Goal: Task Accomplishment & Management: Use online tool/utility

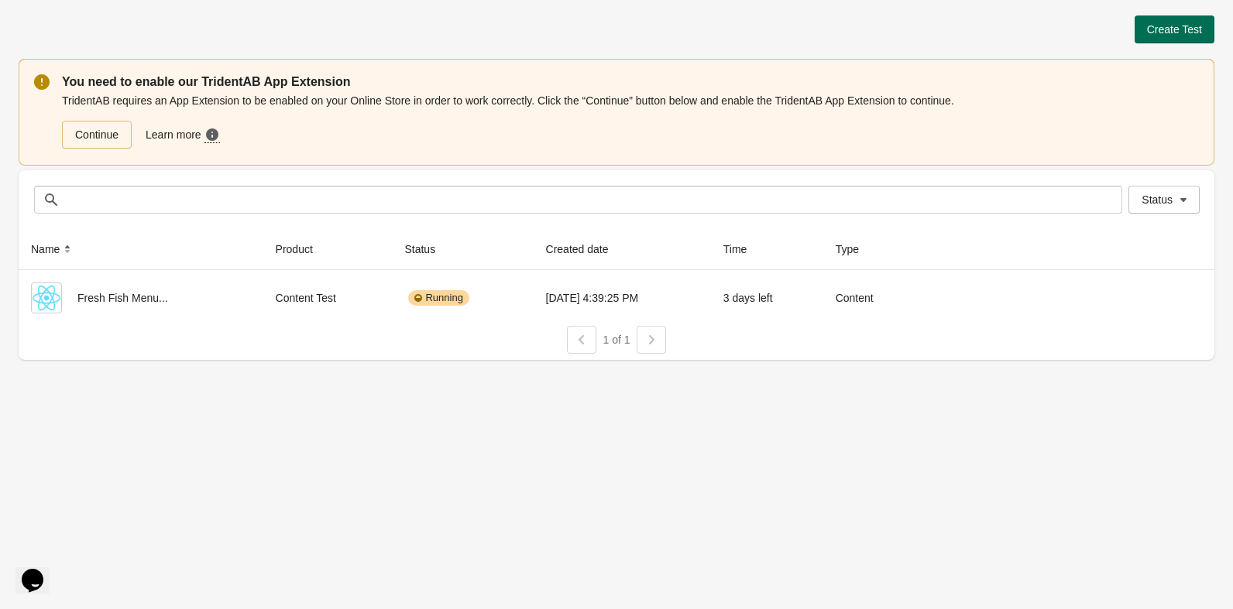
click at [1175, 34] on span "Create Test" at bounding box center [1174, 29] width 55 height 12
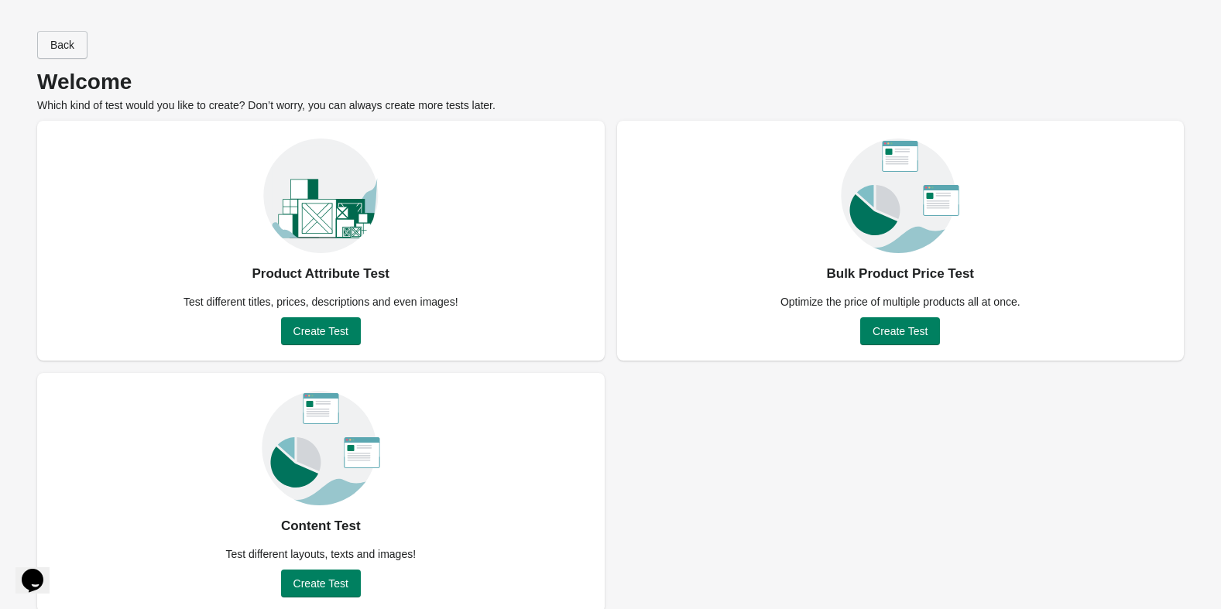
click at [87, 48] on button "Back" at bounding box center [62, 45] width 50 height 28
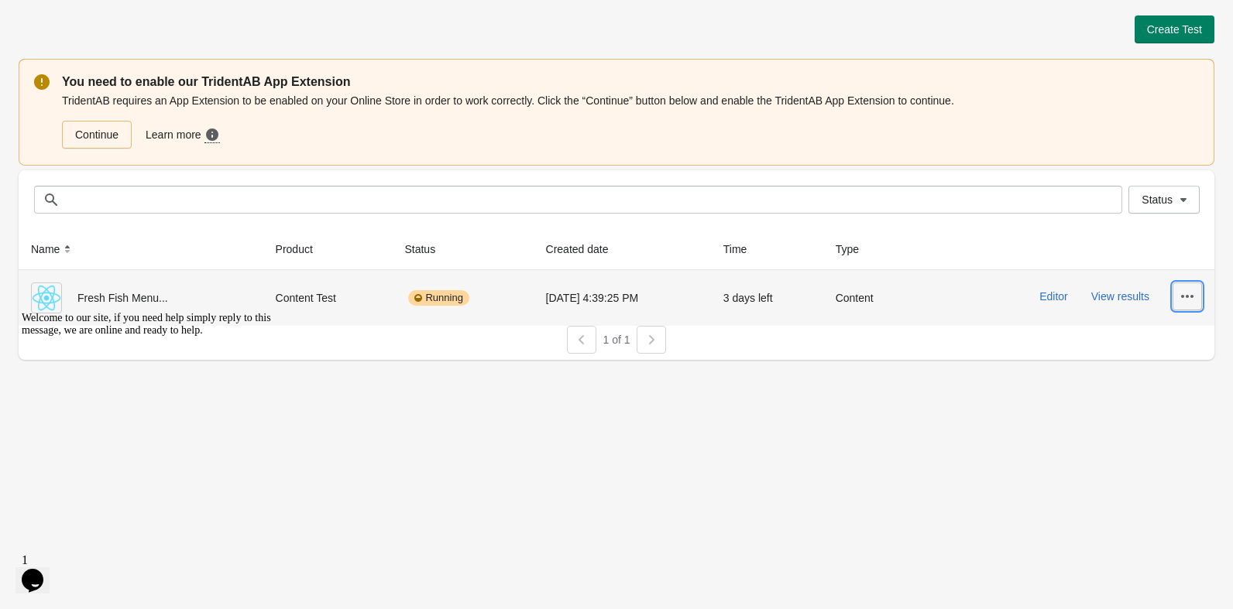
click at [1185, 297] on icon "button" at bounding box center [1186, 296] width 15 height 15
click at [1179, 339] on span "Delete" at bounding box center [1173, 336] width 31 height 15
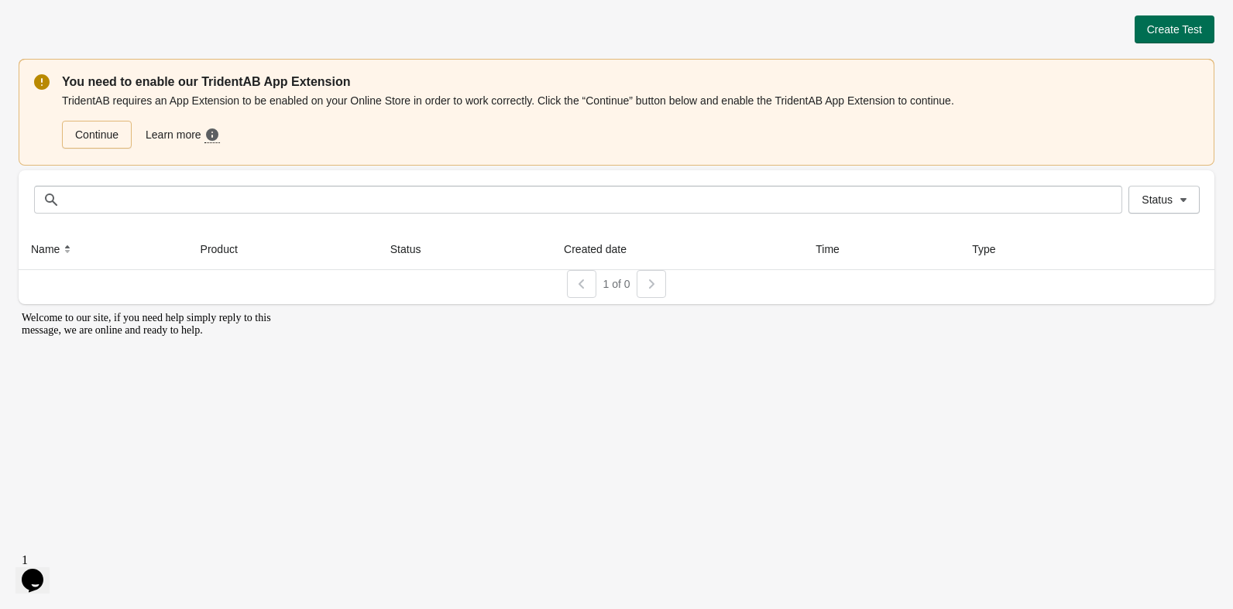
click at [1176, 31] on span "Create Test" at bounding box center [1174, 29] width 55 height 12
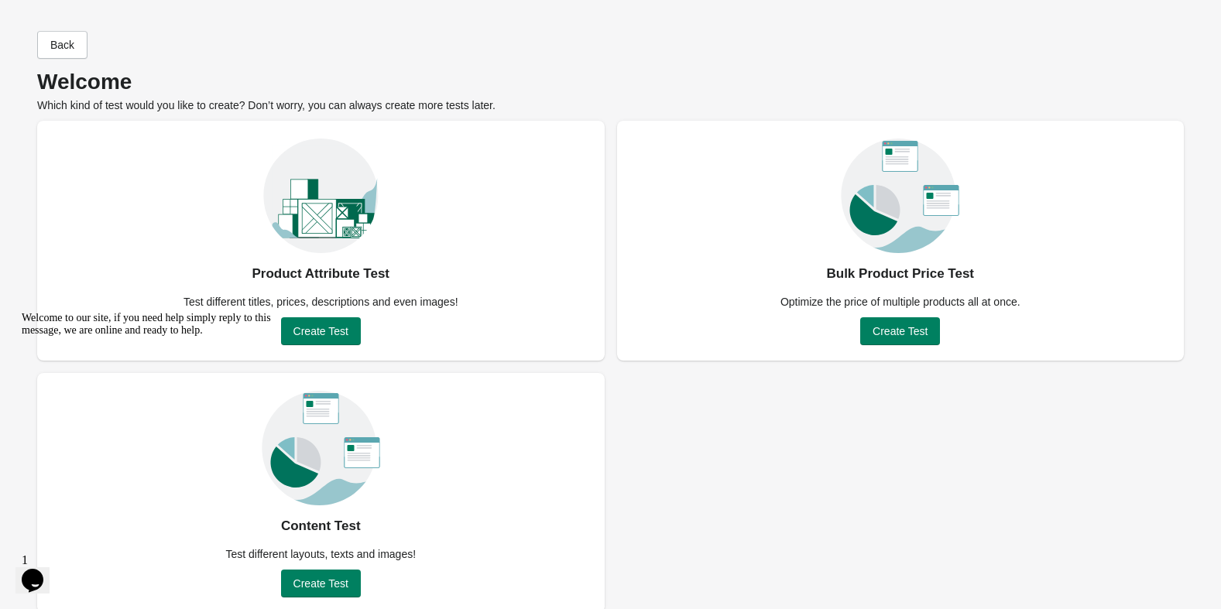
scroll to position [16, 0]
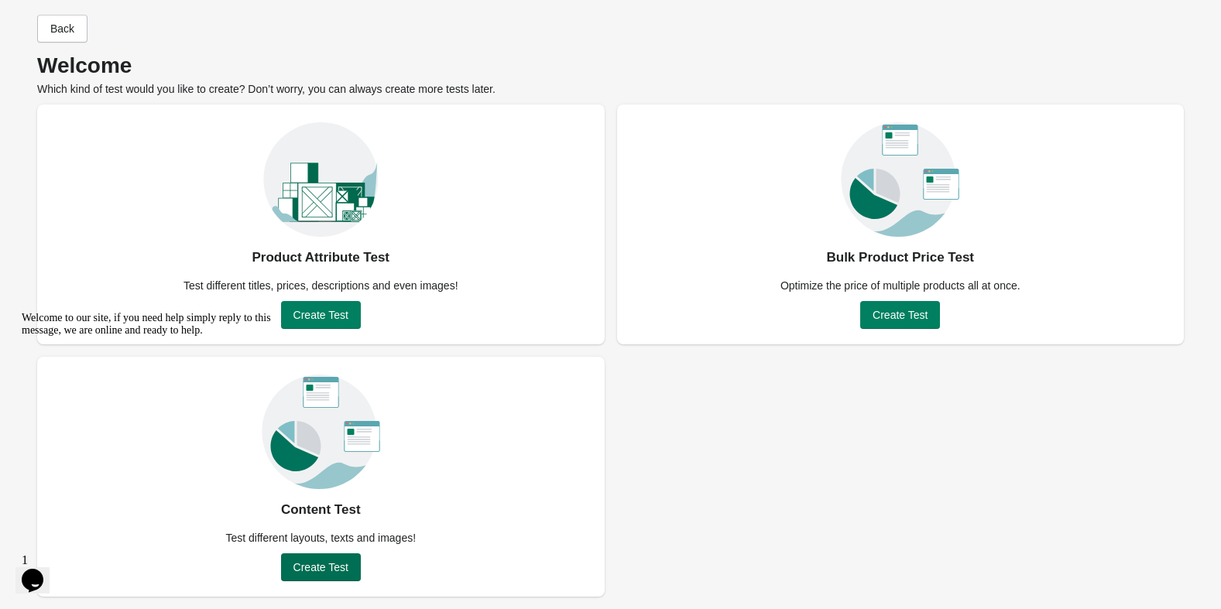
click at [332, 567] on span "Create Test" at bounding box center [320, 567] width 55 height 12
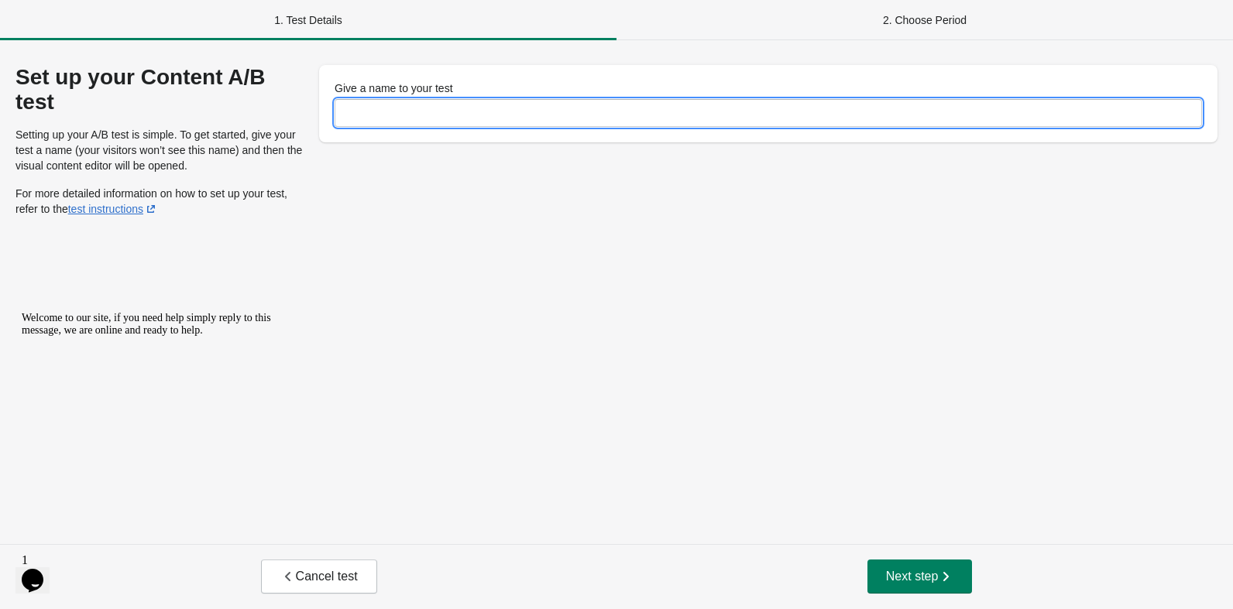
click at [386, 116] on input "Give a name to your test" at bounding box center [768, 113] width 867 height 28
type input "**********"
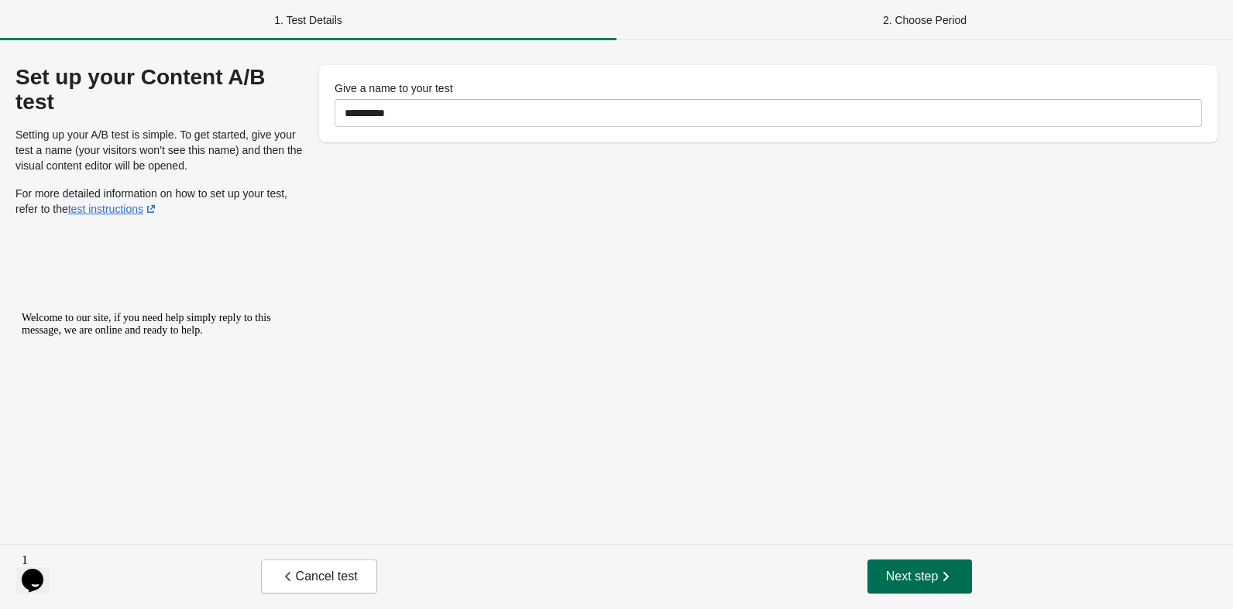
click at [923, 575] on span "Next step" at bounding box center [920, 576] width 68 height 15
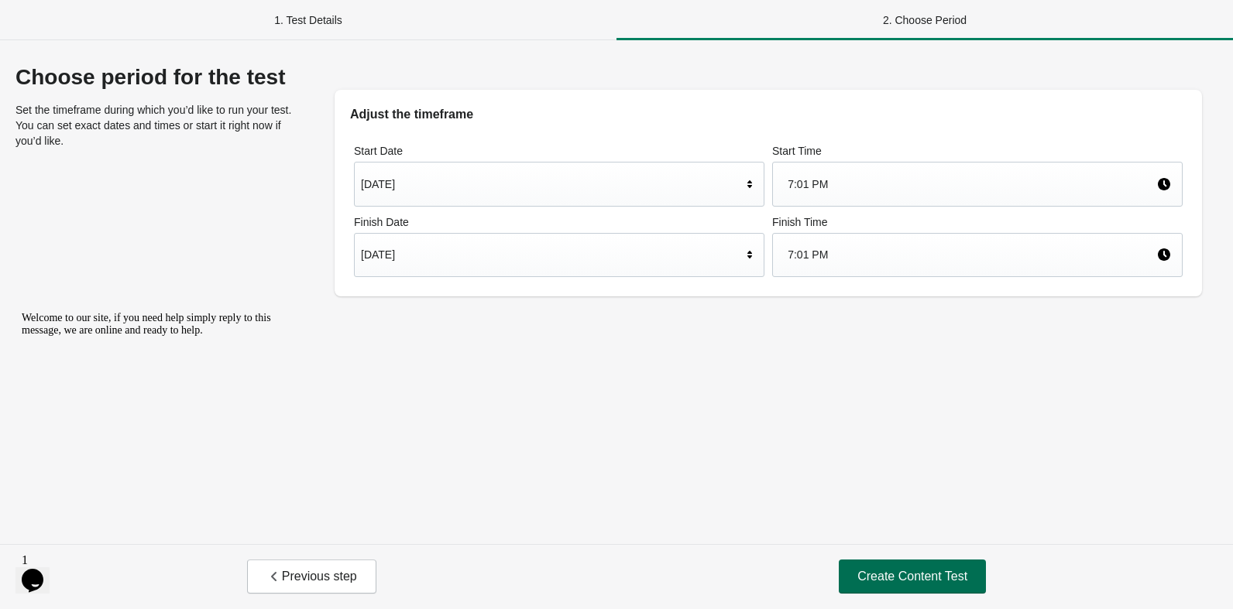
click at [918, 571] on span "Create Content Test" at bounding box center [912, 576] width 110 height 15
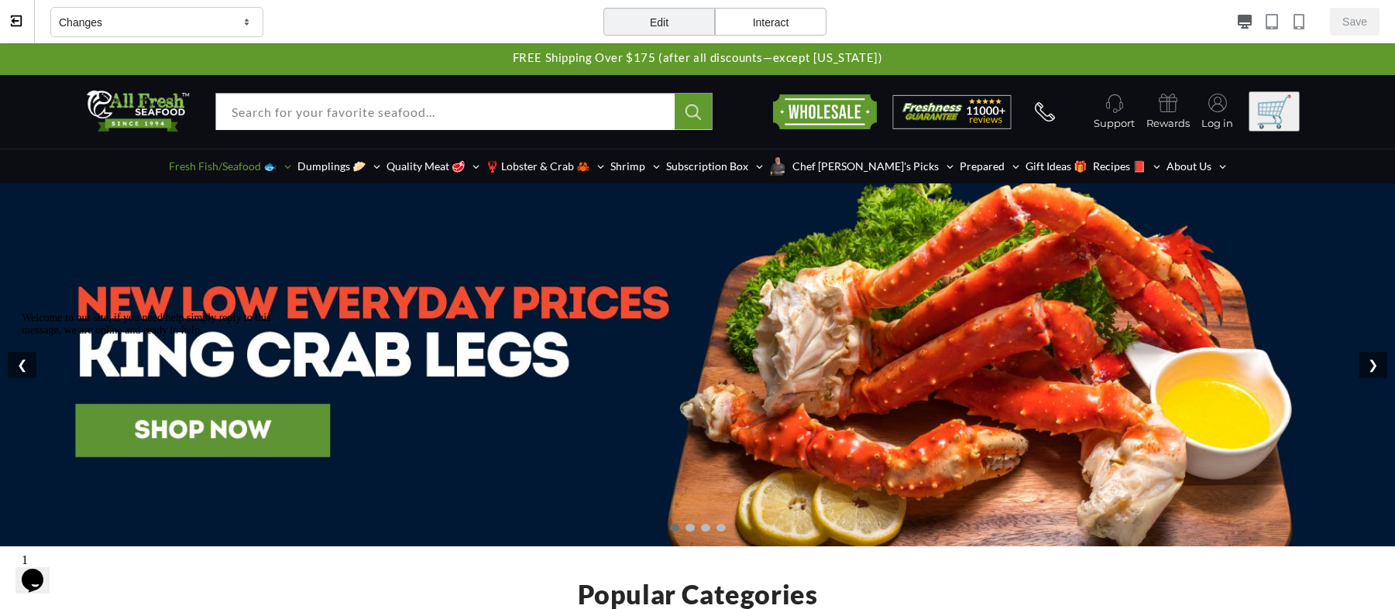
scroll to position [64, 0]
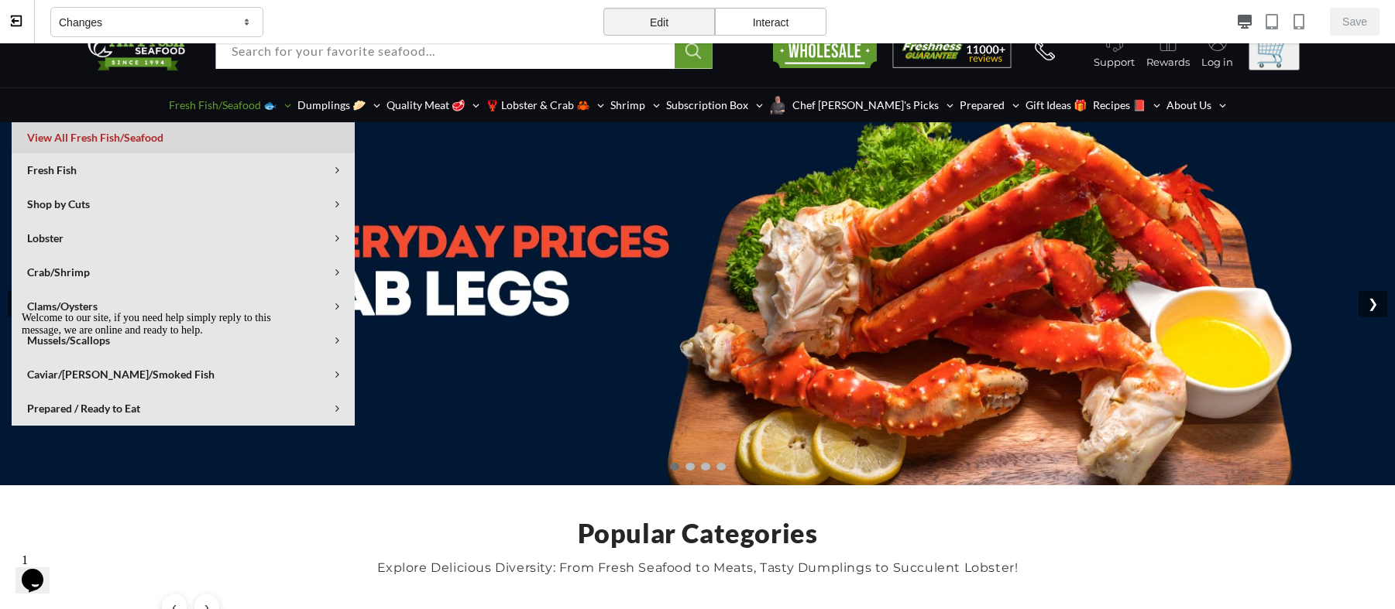
click at [259, 104] on span "Fresh Fish/Seafood 🐟" at bounding box center [223, 105] width 108 height 8
click at [169, 132] on link "View All Fresh Fish/Seafood" at bounding box center [183, 137] width 343 height 31
